Goal: Information Seeking & Learning: Learn about a topic

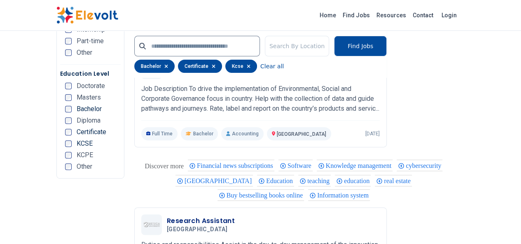
scroll to position [1678, 0]
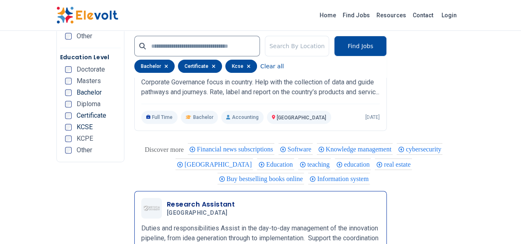
click at [256, 224] on p "Duties and responsibilities Assist in the day-to-day management of the innovati…" at bounding box center [260, 239] width 239 height 30
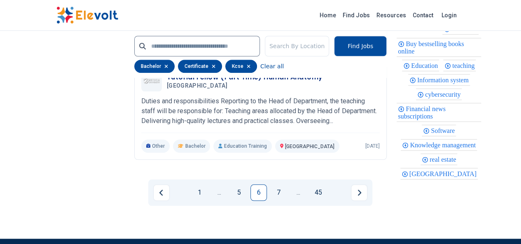
scroll to position [1895, 0]
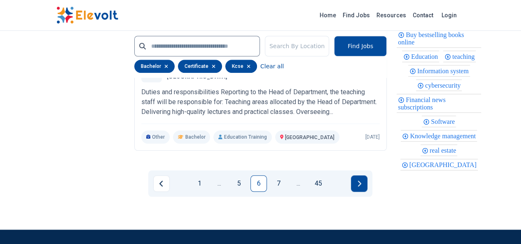
click at [359, 180] on icon "Next page" at bounding box center [359, 183] width 4 height 7
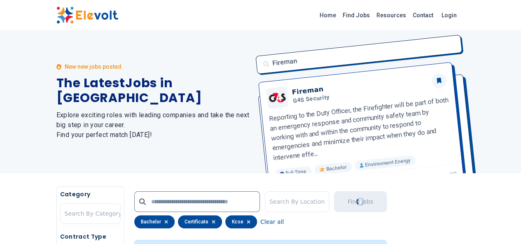
scroll to position [0, 0]
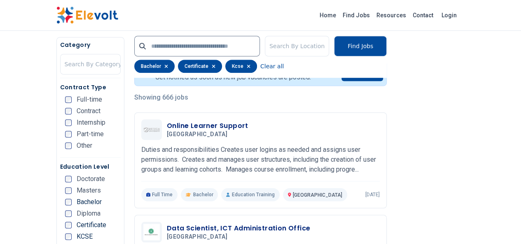
scroll to position [198, 0]
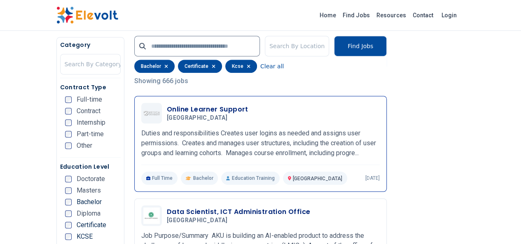
click at [208, 136] on p "Duties and responsibilities Creates user logins as needed and assigns user perm…" at bounding box center [260, 144] width 239 height 30
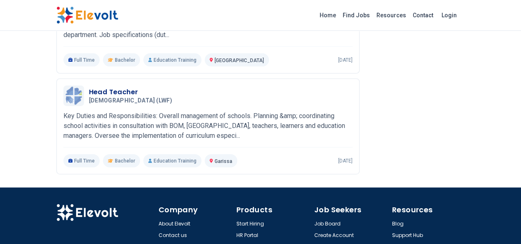
scroll to position [901, 0]
